Goal: Task Accomplishment & Management: Use online tool/utility

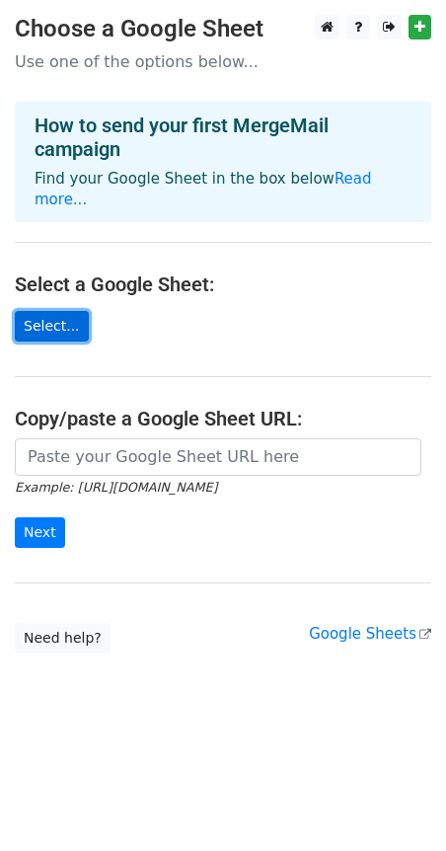
click at [41, 311] on link "Select..." at bounding box center [52, 326] width 74 height 31
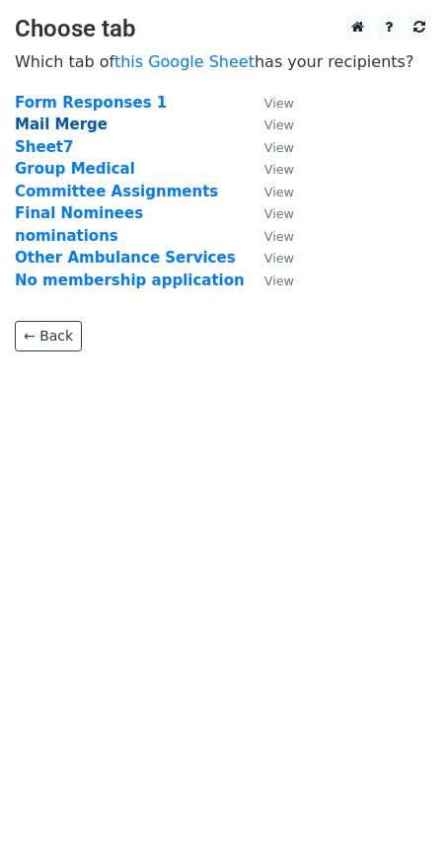
click at [79, 128] on strong "Mail Merge" at bounding box center [61, 124] width 93 height 18
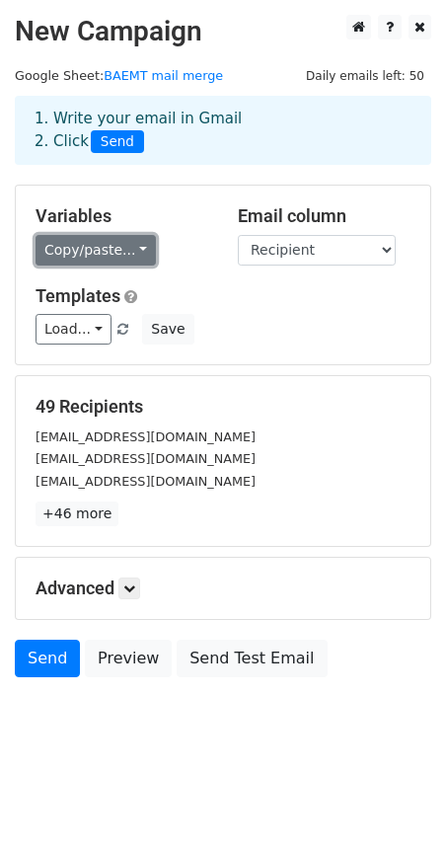
click at [110, 251] on link "Copy/paste..." at bounding box center [96, 250] width 120 height 31
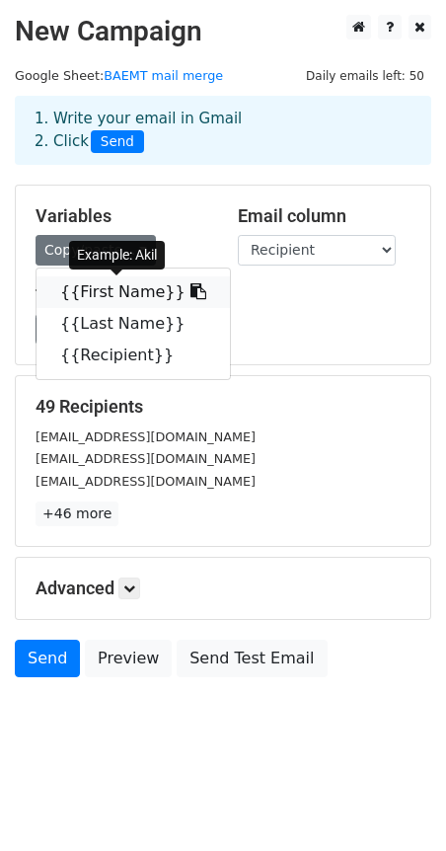
click at [139, 290] on link "{{First Name}}" at bounding box center [133, 292] width 193 height 32
